Goal: Task Accomplishment & Management: Manage account settings

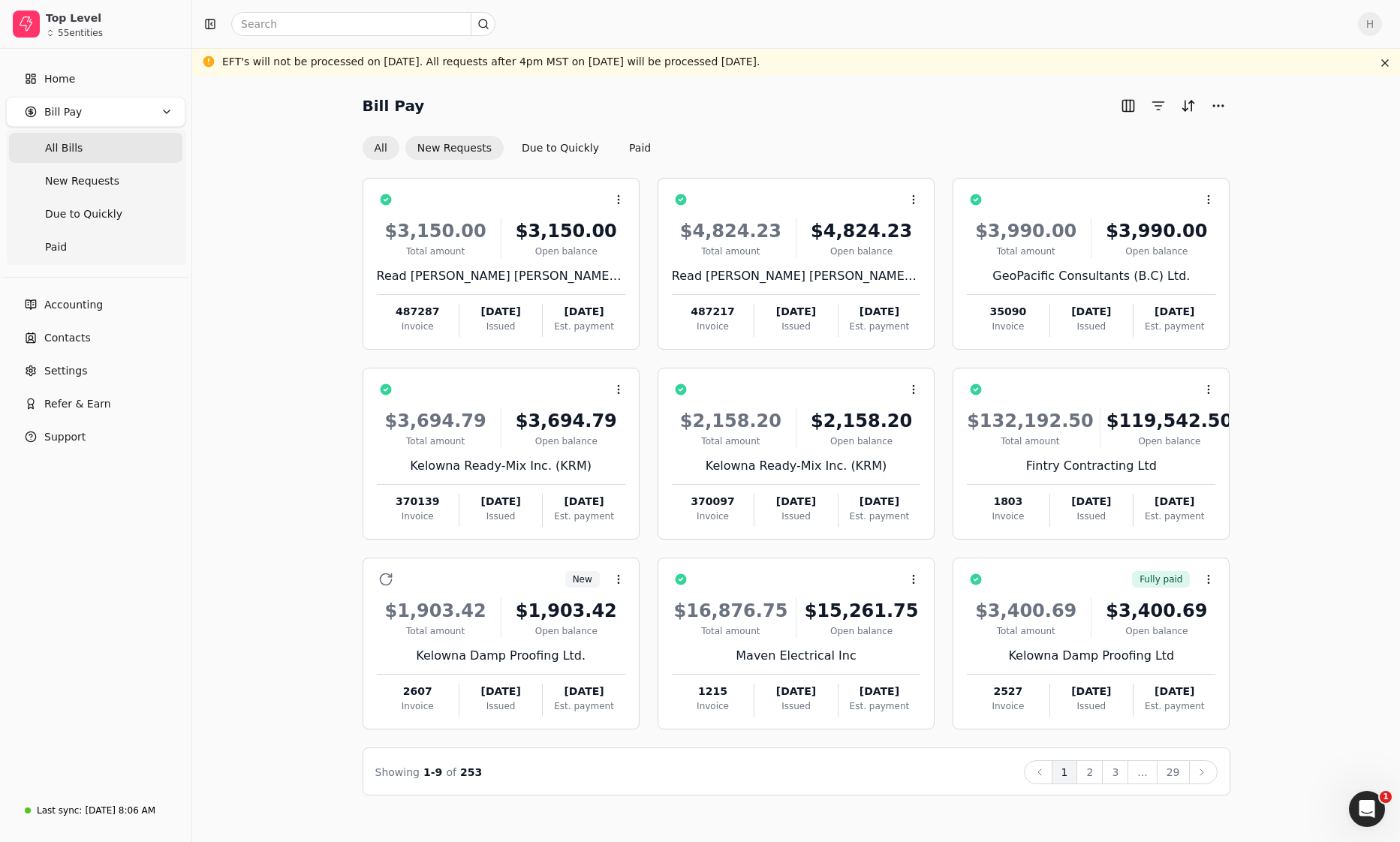
click at [436, 154] on button "New Requests" at bounding box center [455, 147] width 99 height 24
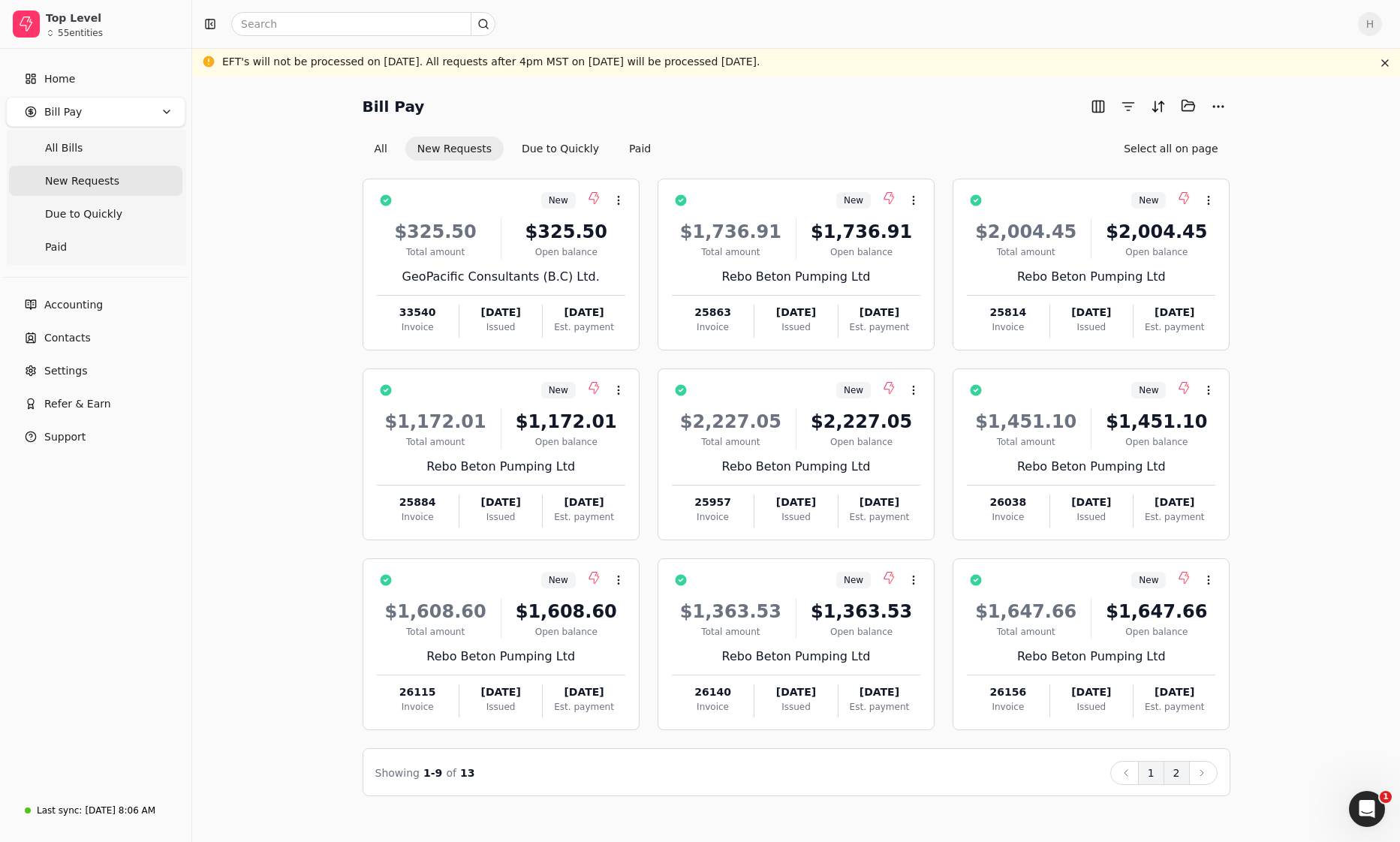
click at [1182, 774] on button "2" at bounding box center [1177, 772] width 26 height 24
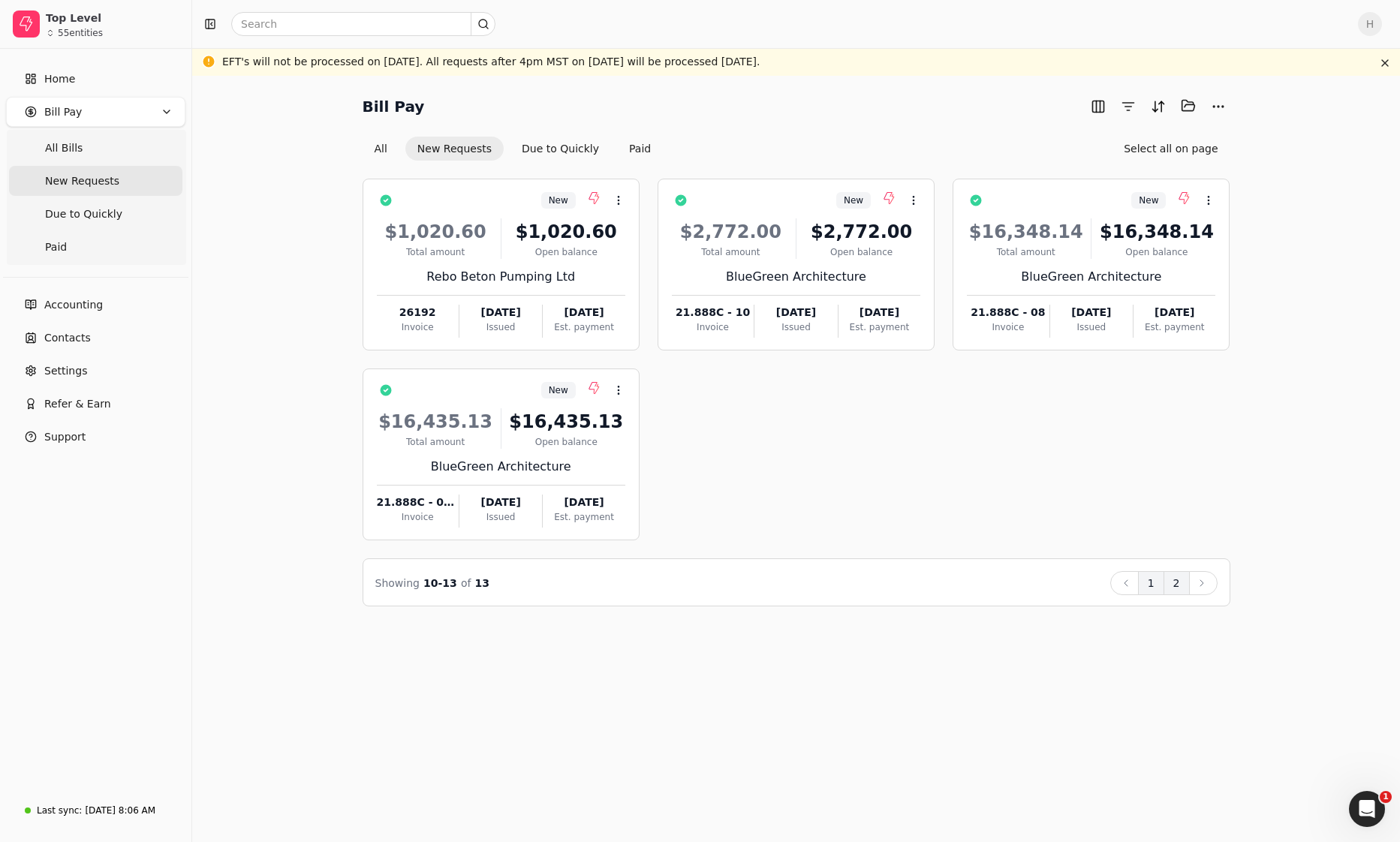
click at [1153, 580] on button "1" at bounding box center [1151, 582] width 26 height 24
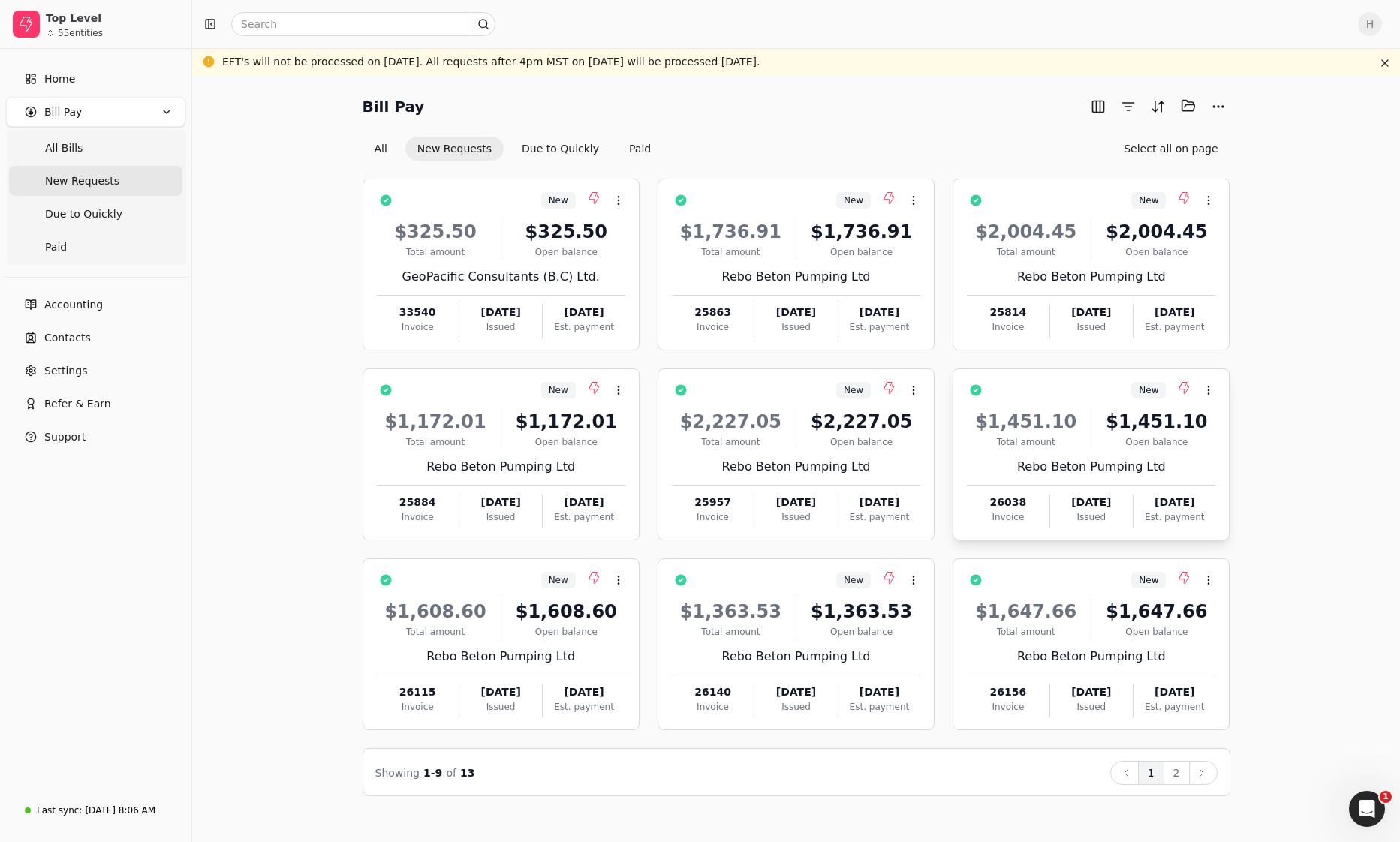
click at [1120, 430] on div "$1,451.10" at bounding box center [1156, 421] width 118 height 27
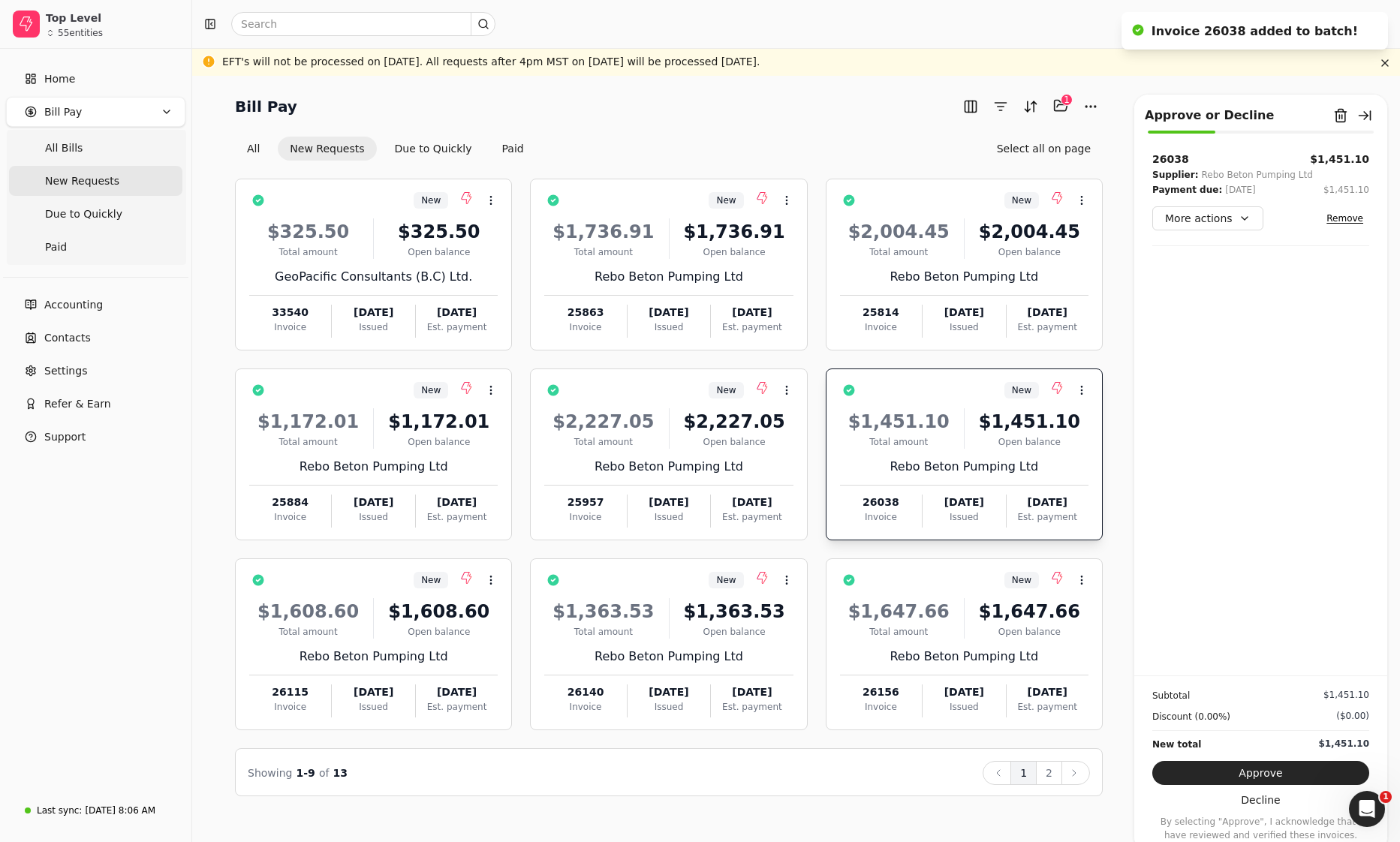
click at [878, 459] on div "Rebo Beton Pumping Ltd" at bounding box center [964, 466] width 248 height 18
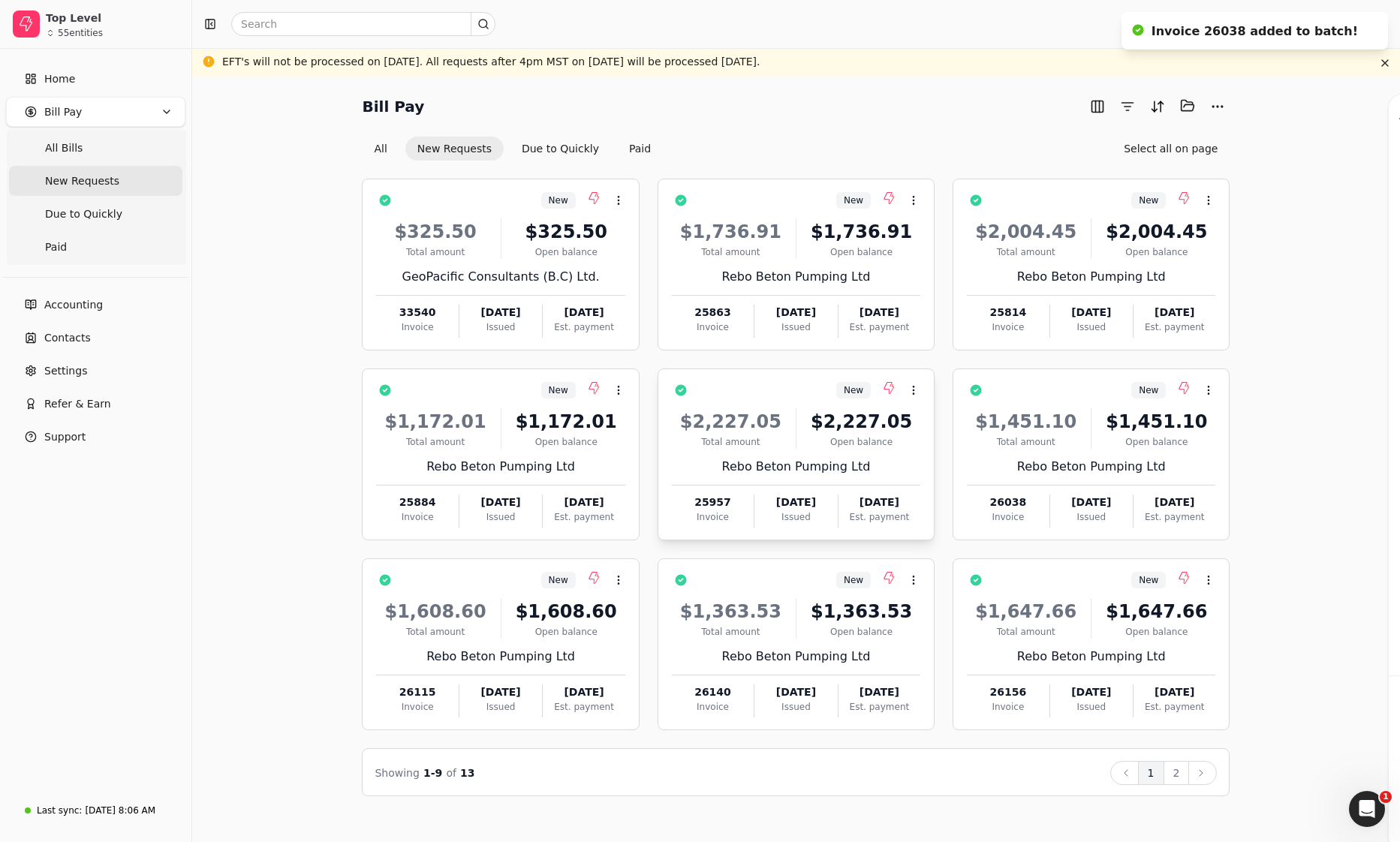
click at [786, 457] on div "Rebo Beton Pumping Ltd" at bounding box center [796, 466] width 248 height 18
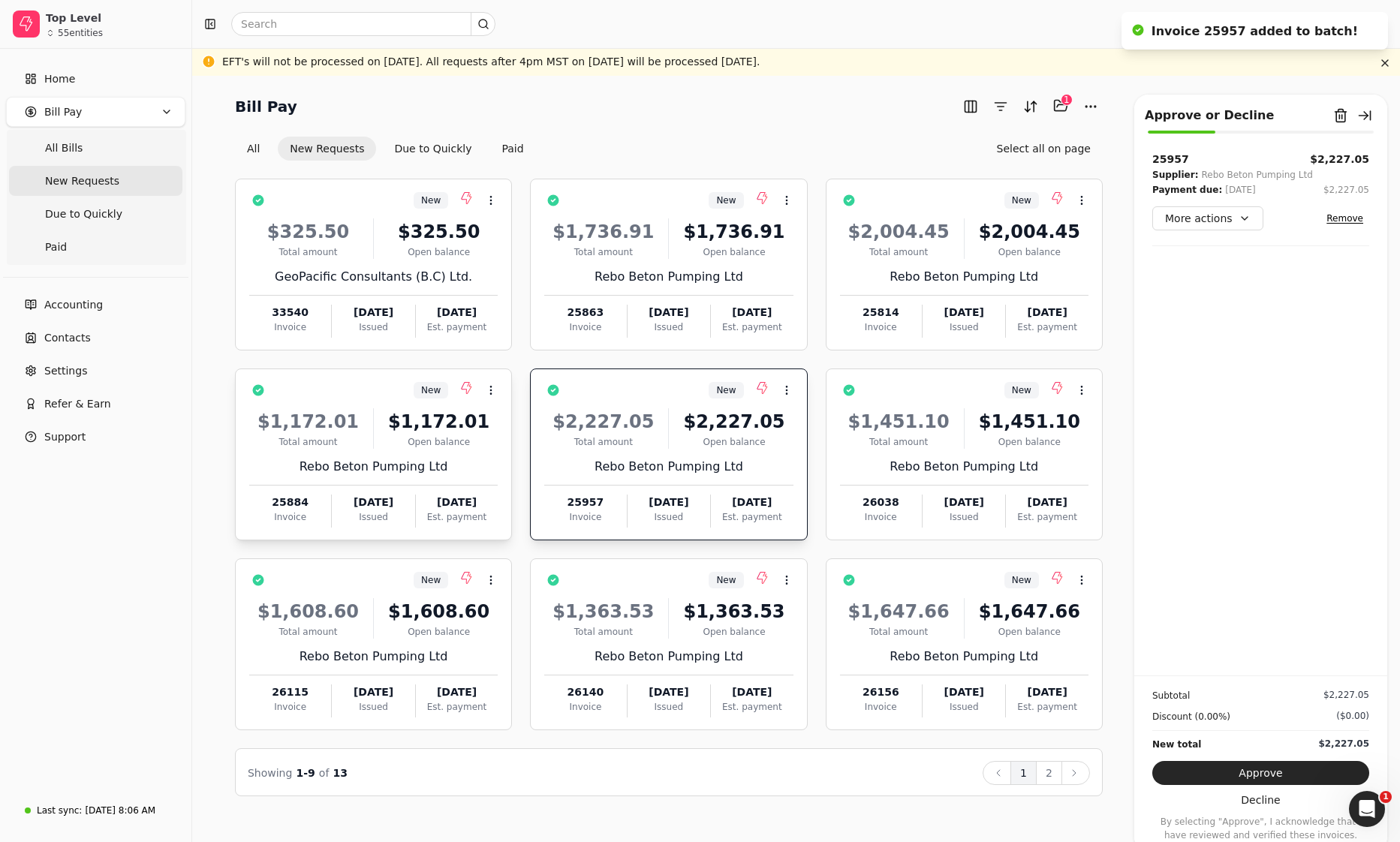
click at [464, 464] on div "Rebo Beton Pumping Ltd" at bounding box center [373, 466] width 248 height 18
click at [1048, 283] on div "Rebo Beton Pumping Ltd" at bounding box center [964, 277] width 248 height 18
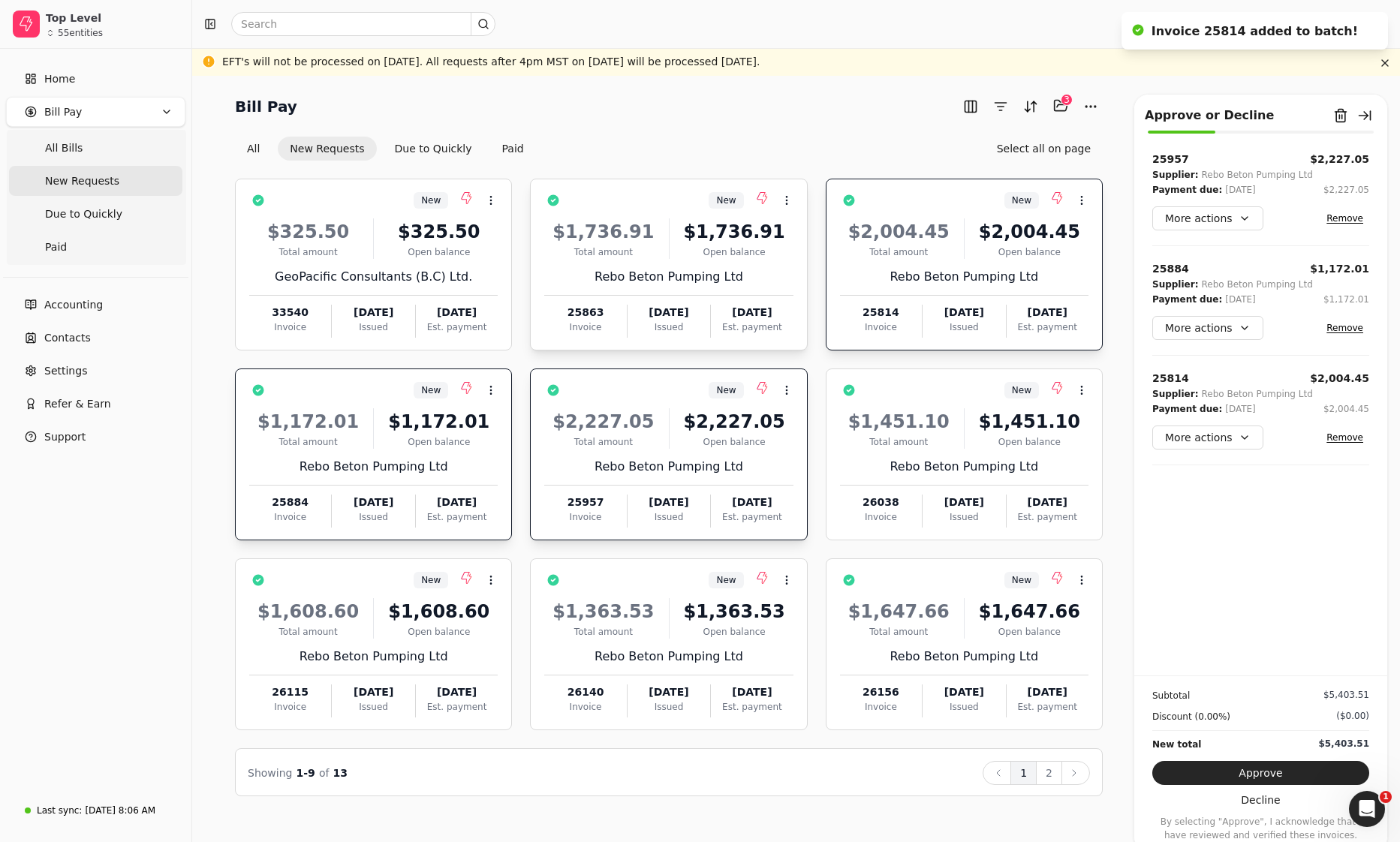
click at [723, 293] on div "$1,736.91 Total amount $1,736.91 Open balance Rebo Beton Pumping Ltd 25863 Invo…" at bounding box center [669, 273] width 248 height 128
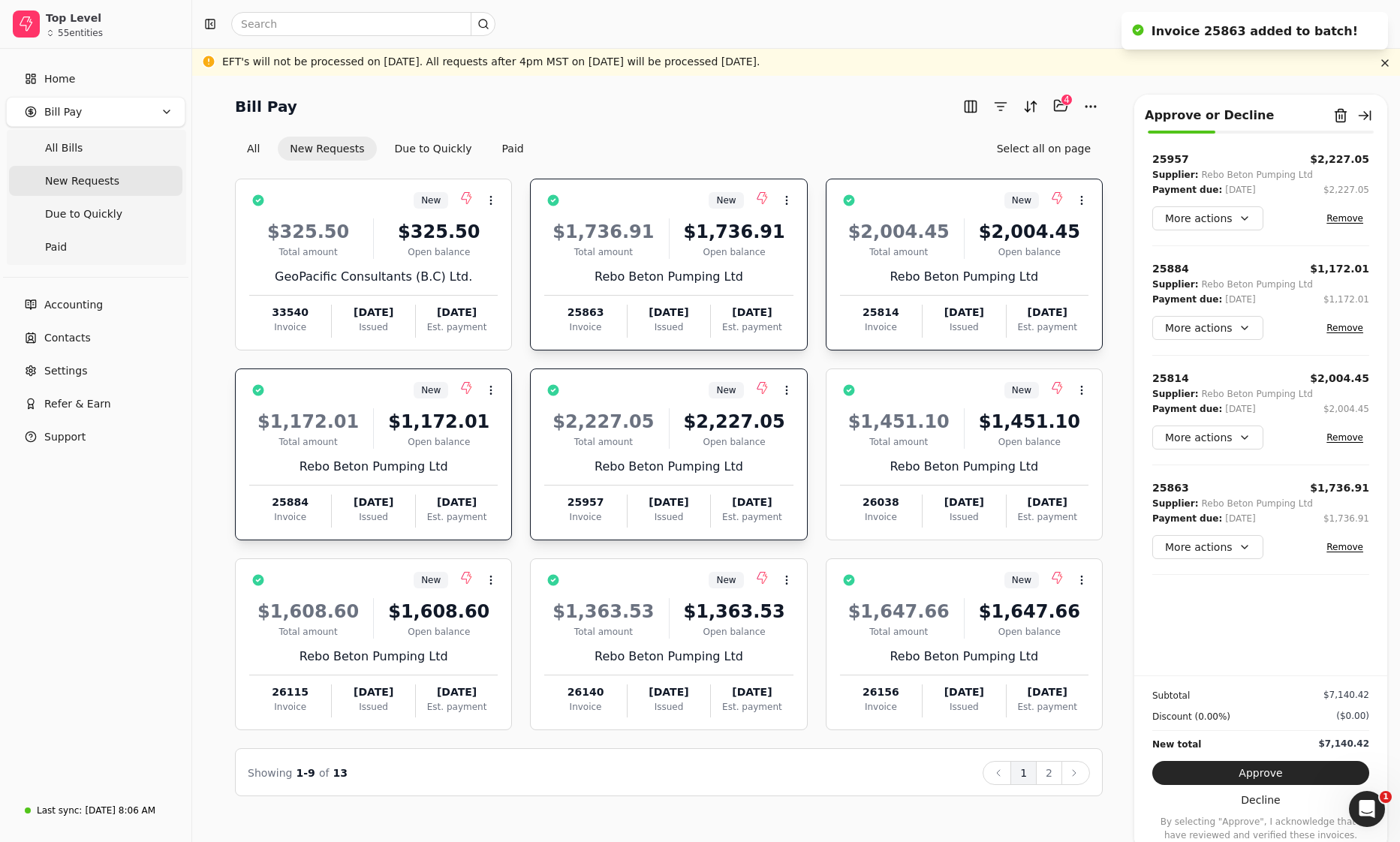
click at [1229, 764] on button "Approve" at bounding box center [1261, 772] width 217 height 24
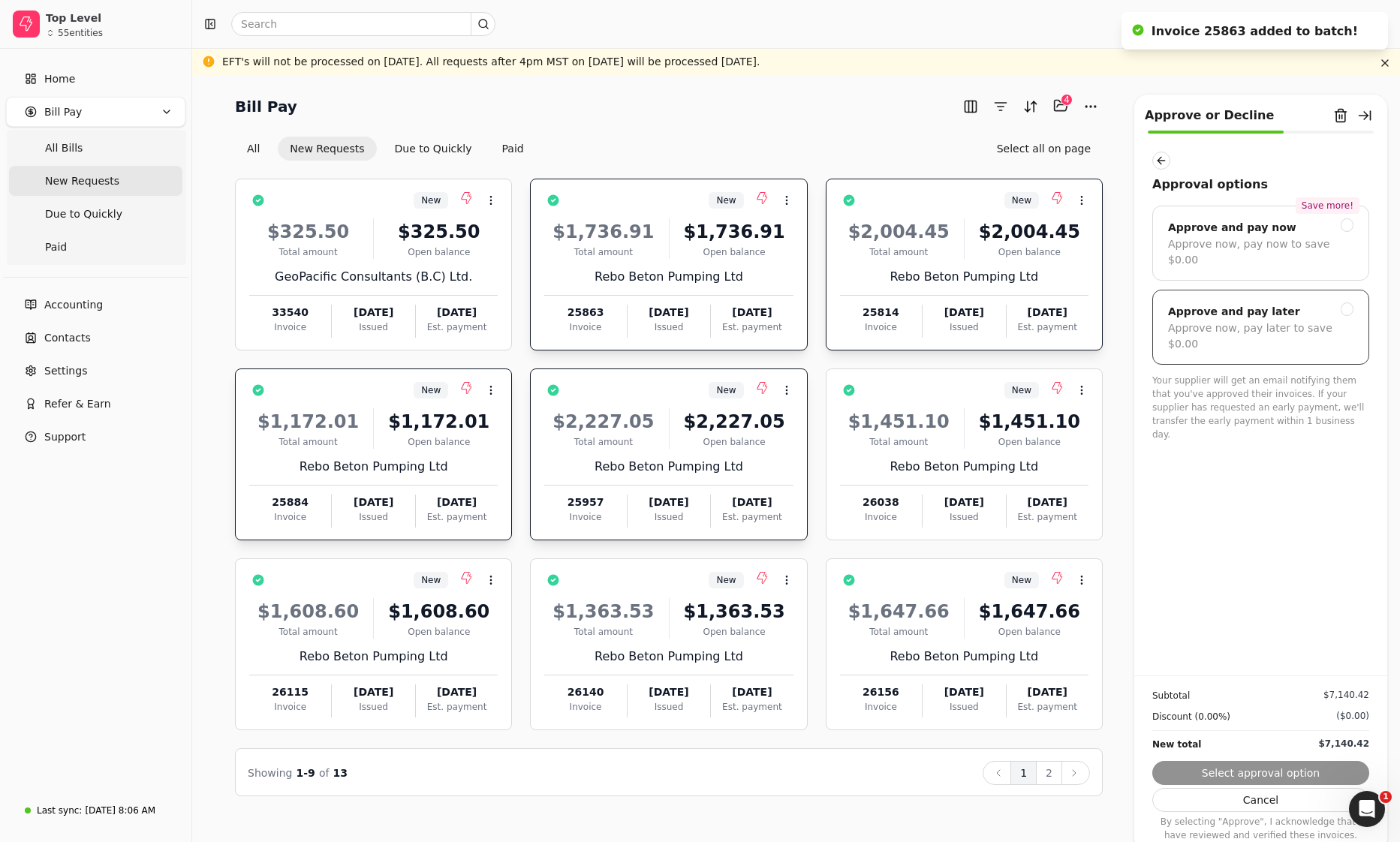
click at [1251, 320] on div "Approve now, pay later to save $0.00" at bounding box center [1260, 336] width 185 height 32
click at [1299, 769] on button "Submit approval" at bounding box center [1261, 772] width 217 height 24
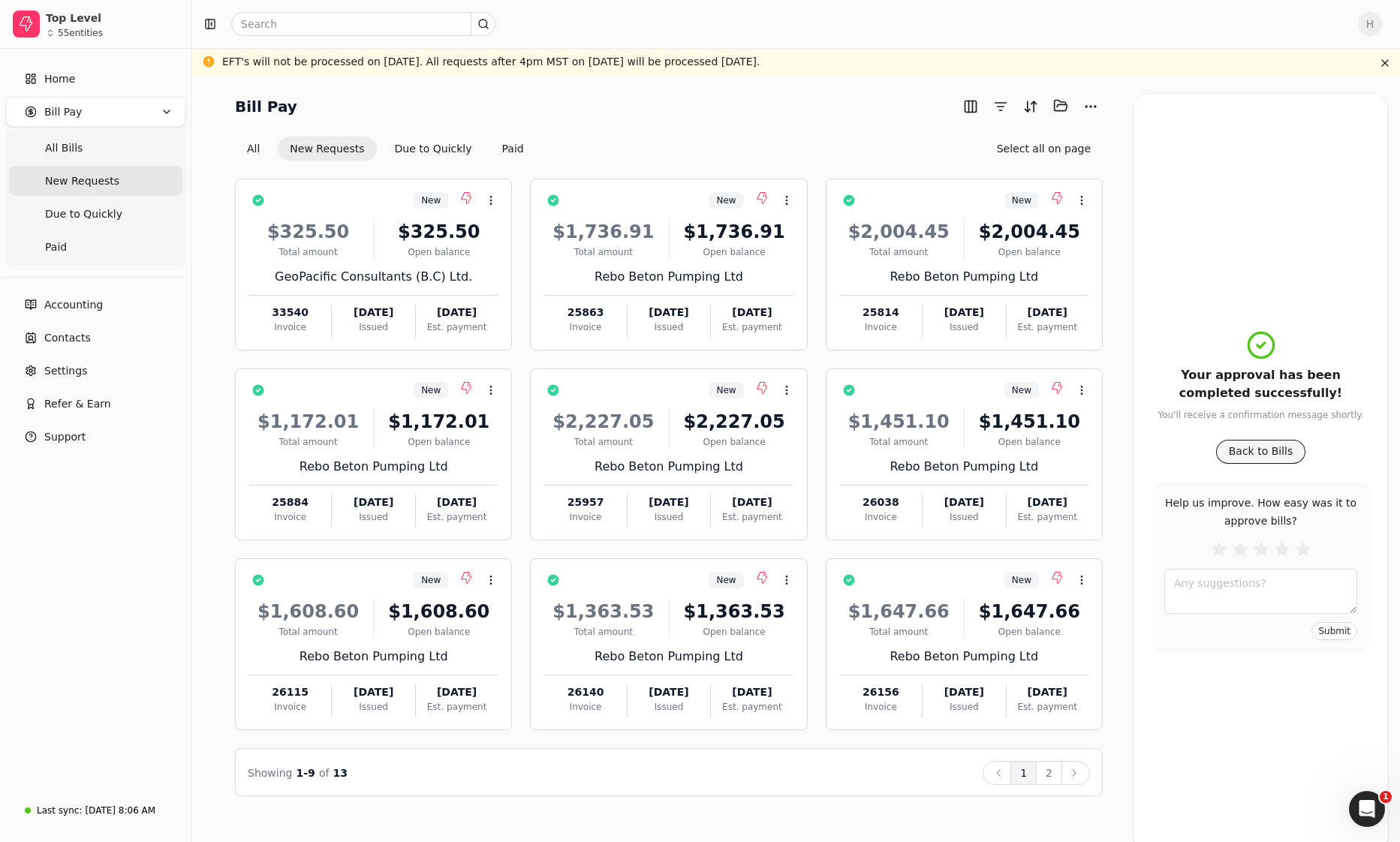
click at [1236, 442] on button "Back to Bills" at bounding box center [1261, 451] width 90 height 24
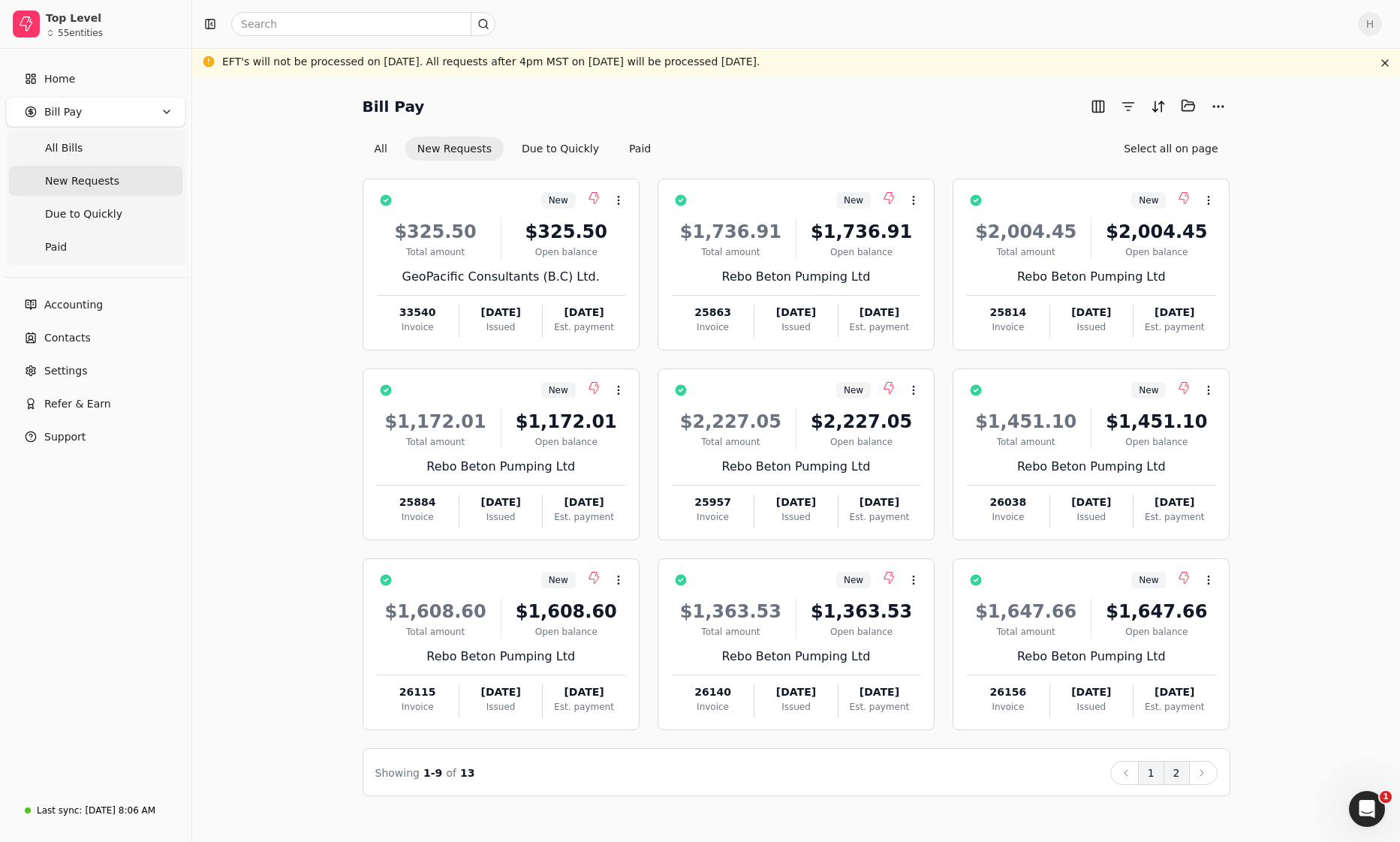
click at [1176, 781] on button "2" at bounding box center [1177, 772] width 26 height 24
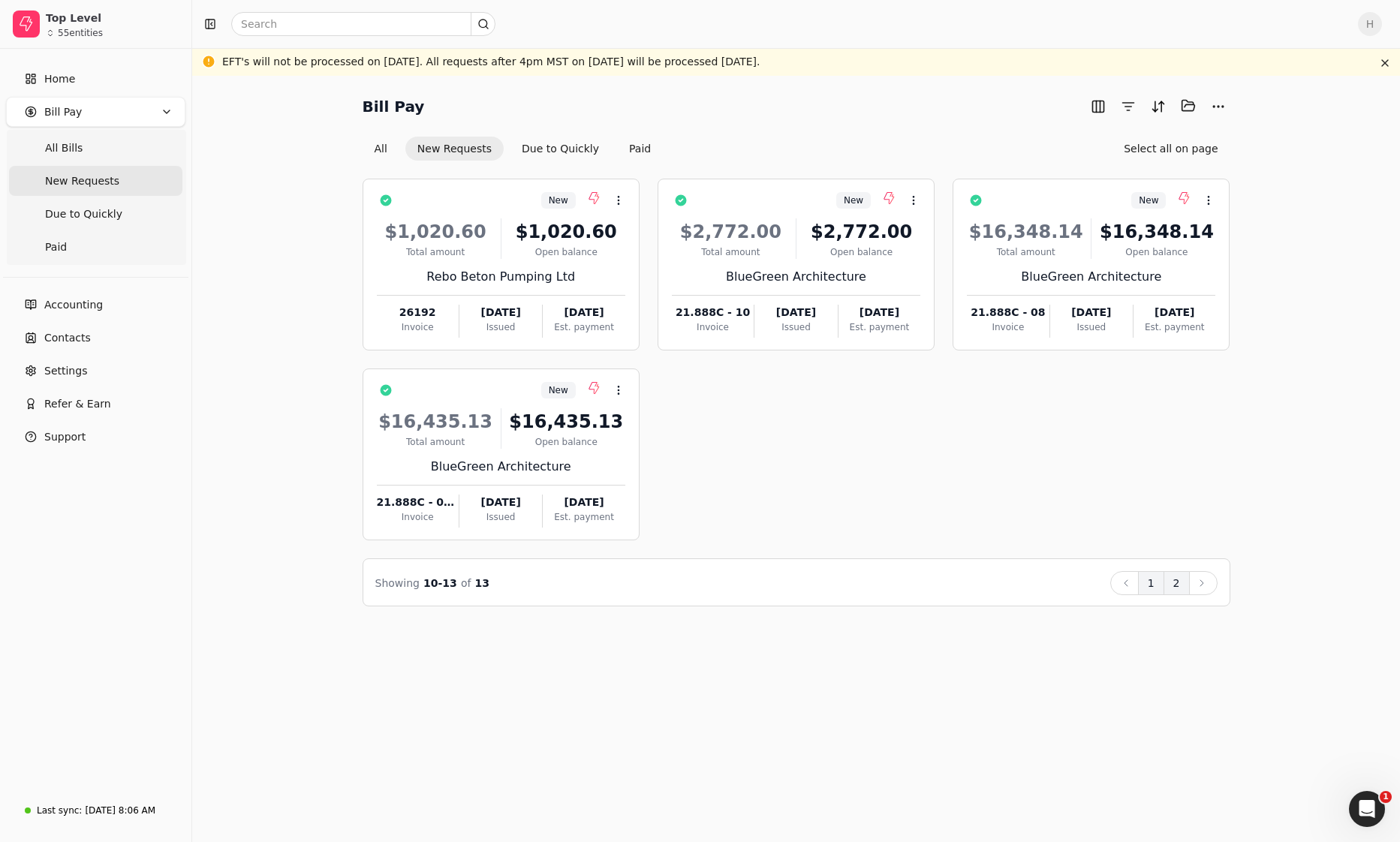
click at [1153, 585] on button "1" at bounding box center [1151, 582] width 26 height 24
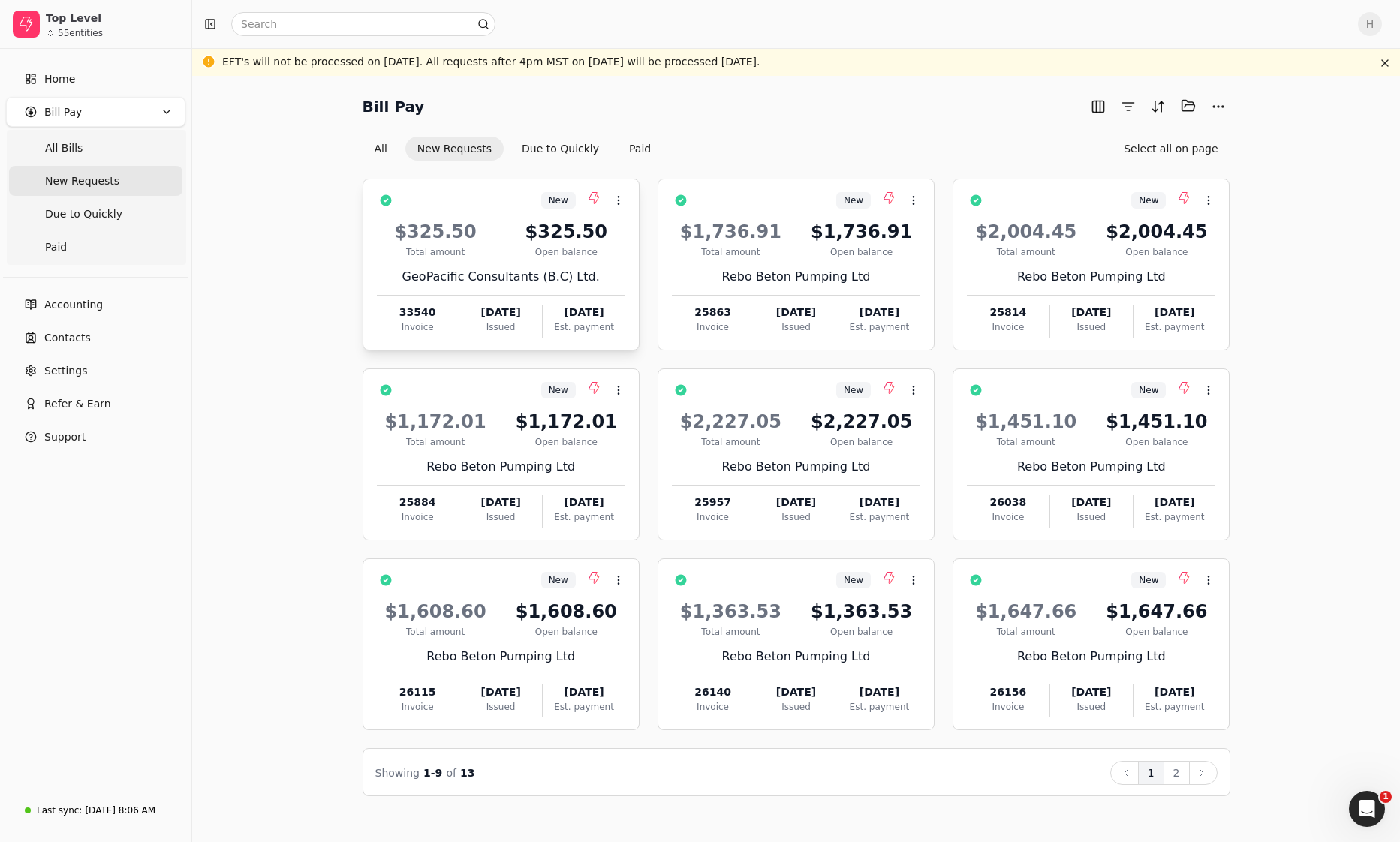
click at [508, 309] on div "[DATE]" at bounding box center [500, 312] width 82 height 16
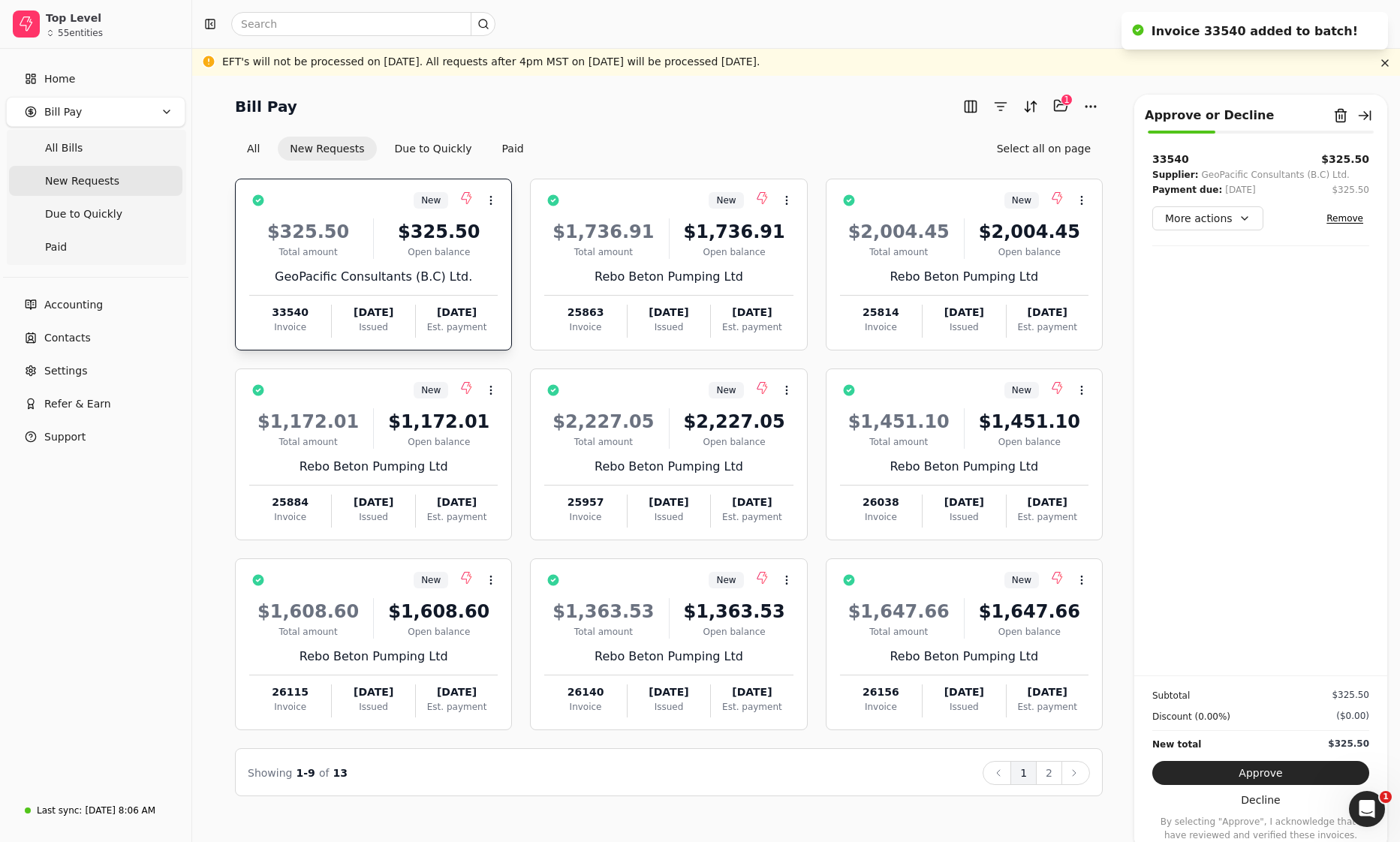
click at [128, 698] on div "Home Bill Pay All Bills New Requests Due to Quickly Paid Accounting Contacts Se…" at bounding box center [95, 419] width 192 height 742
click at [1051, 772] on button "2" at bounding box center [1049, 772] width 26 height 24
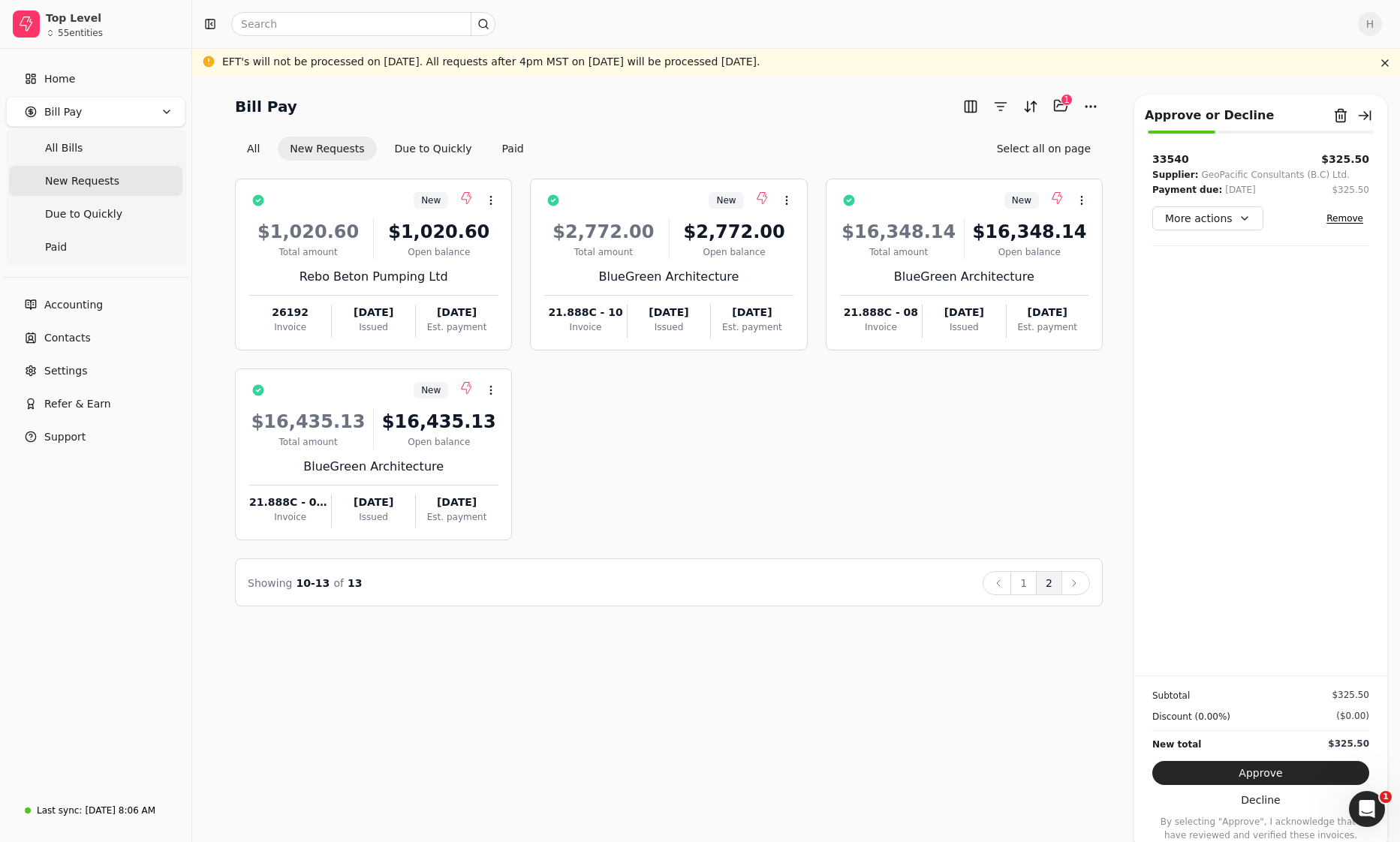
drag, startPoint x: 715, startPoint y: 472, endPoint x: 287, endPoint y: 57, distance: 596.2
click at [714, 474] on div "New Context Menu Button $1,020.60 Total amount $1,020.60 Open balance Rebo Beto…" at bounding box center [669, 359] width 868 height 361
click at [273, 29] on input "text" at bounding box center [363, 23] width 264 height 24
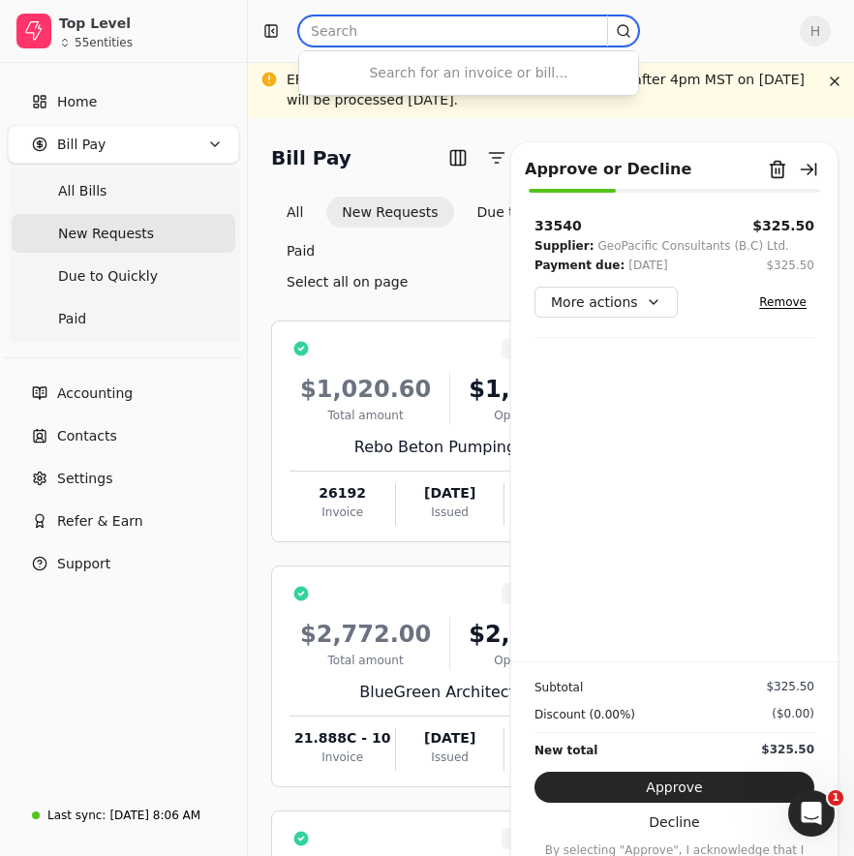
click at [378, 38] on input "text" at bounding box center [468, 30] width 341 height 31
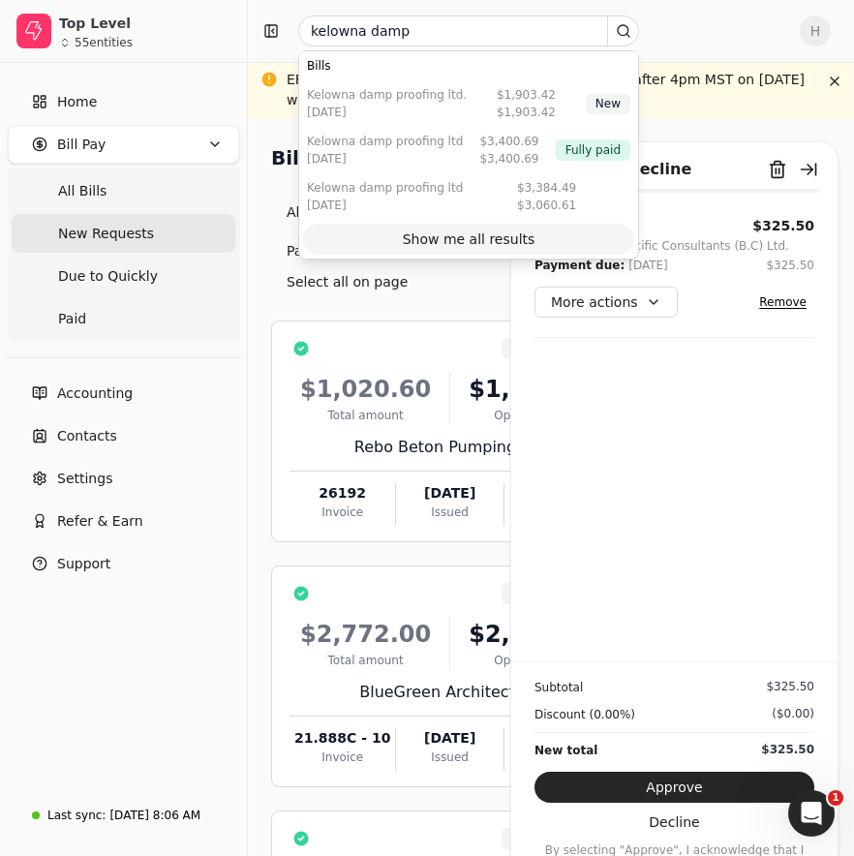
click at [476, 242] on div "Show me all results" at bounding box center [469, 239] width 133 height 20
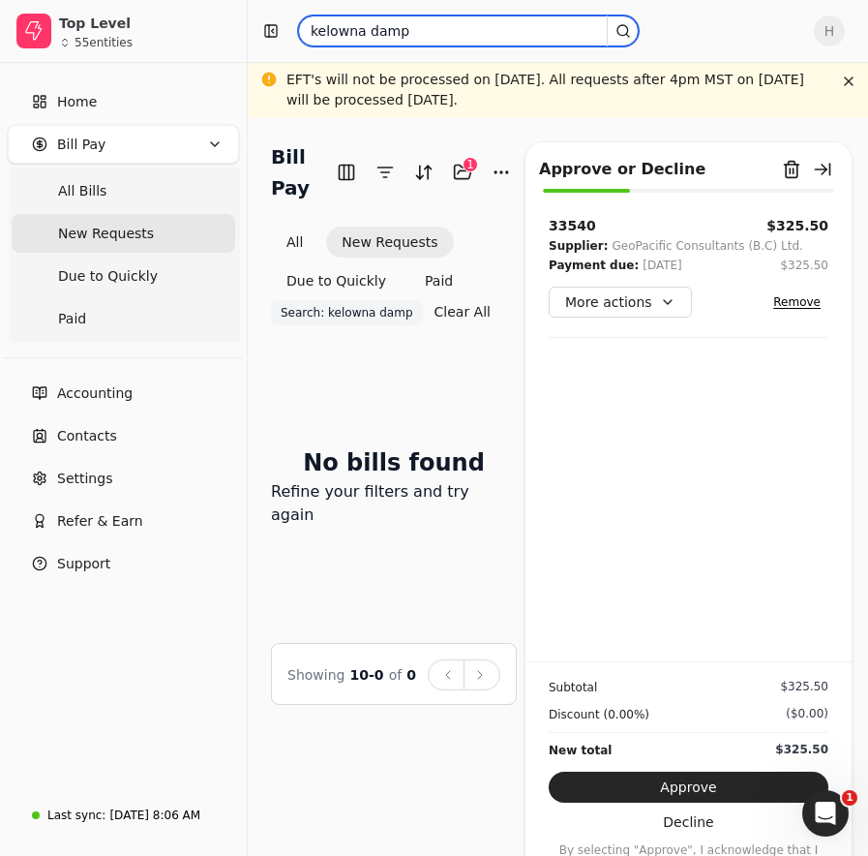
drag, startPoint x: 409, startPoint y: 34, endPoint x: 242, endPoint y: 34, distance: 167.4
click at [242, 34] on div "Top Level 55 entities Home Bill Pay All Bills New Requests Due to Quickly Paid …" at bounding box center [434, 428] width 868 height 856
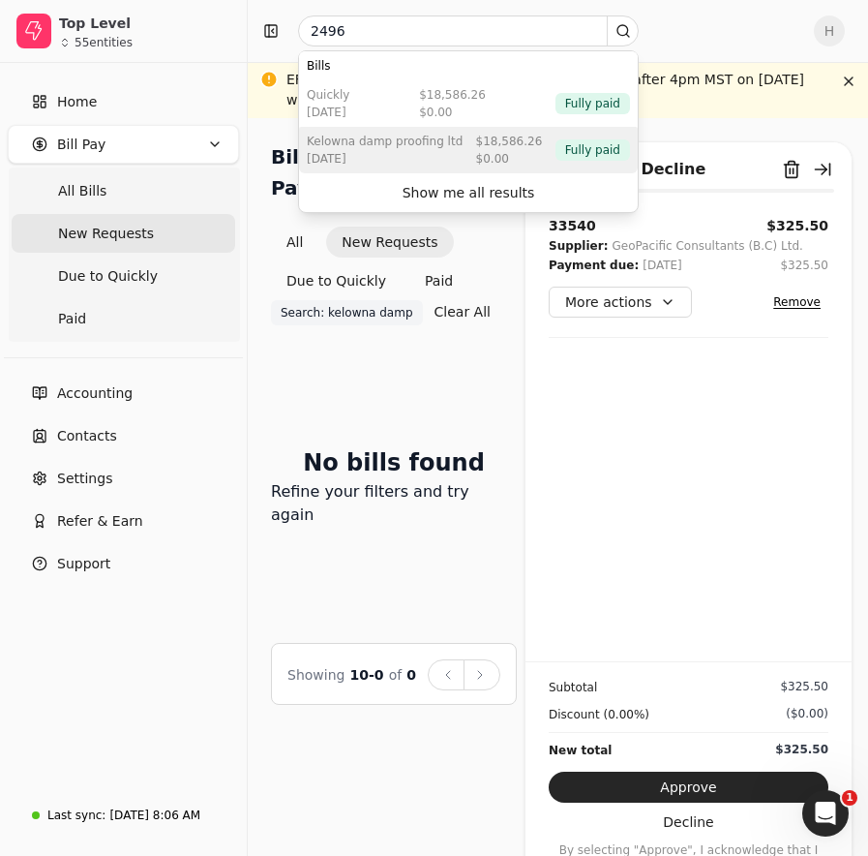
click at [436, 154] on div "[DATE]" at bounding box center [385, 158] width 156 height 17
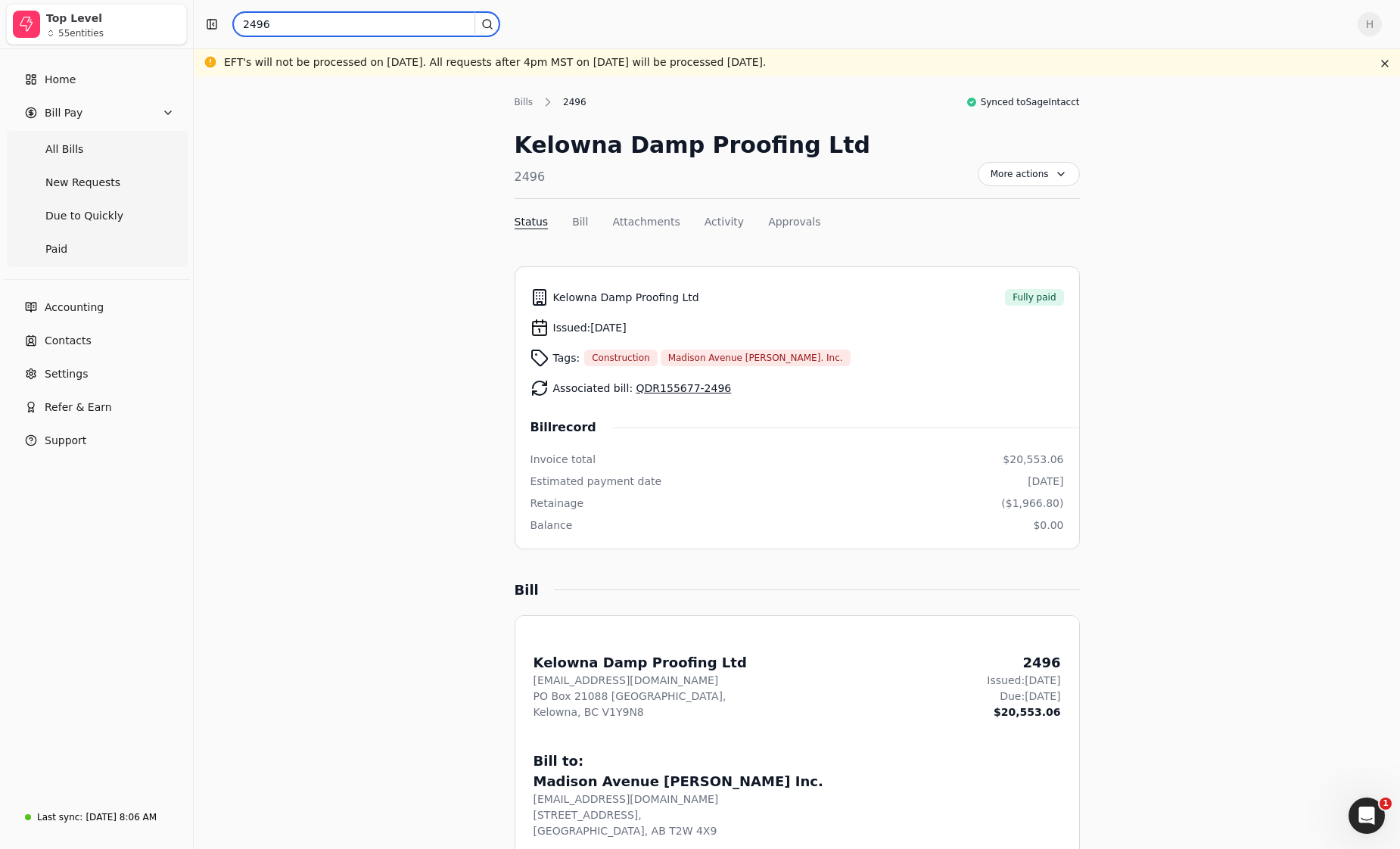
drag, startPoint x: 315, startPoint y: 19, endPoint x: 103, endPoint y: 8, distance: 212.3
type input "2530"
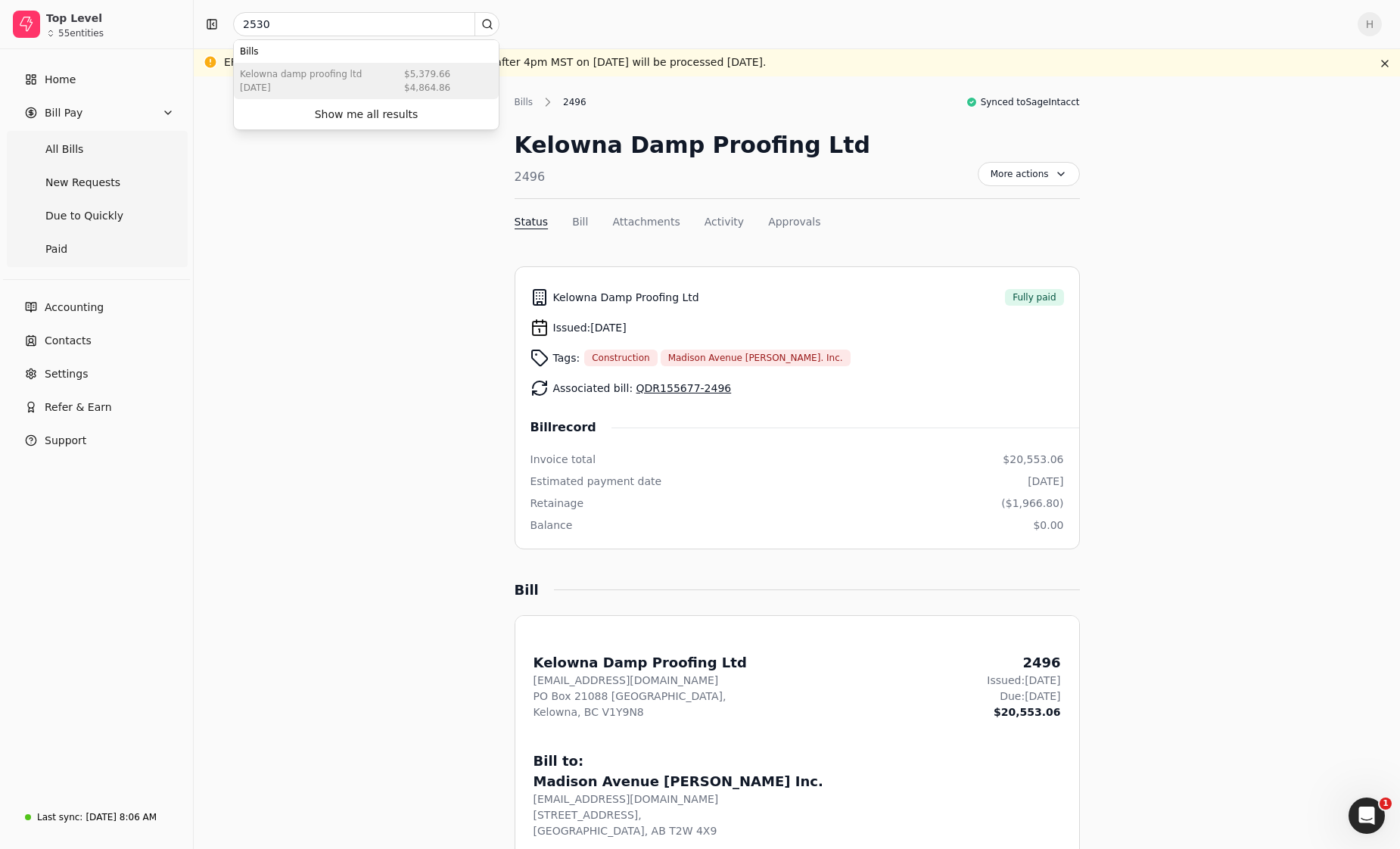
click at [295, 84] on div "[DATE]" at bounding box center [301, 88] width 122 height 13
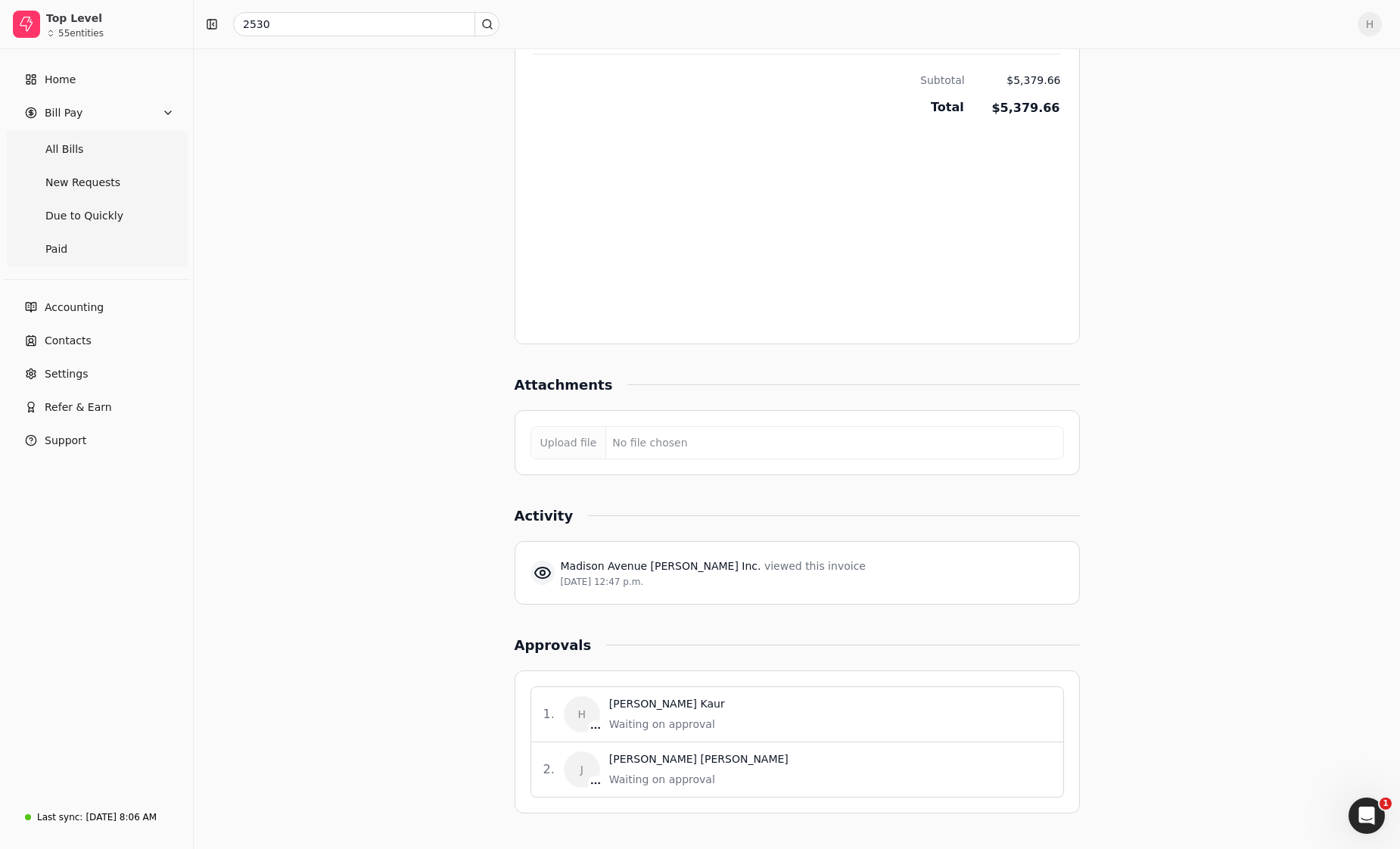
scroll to position [1011, 0]
